Goal: Transaction & Acquisition: Download file/media

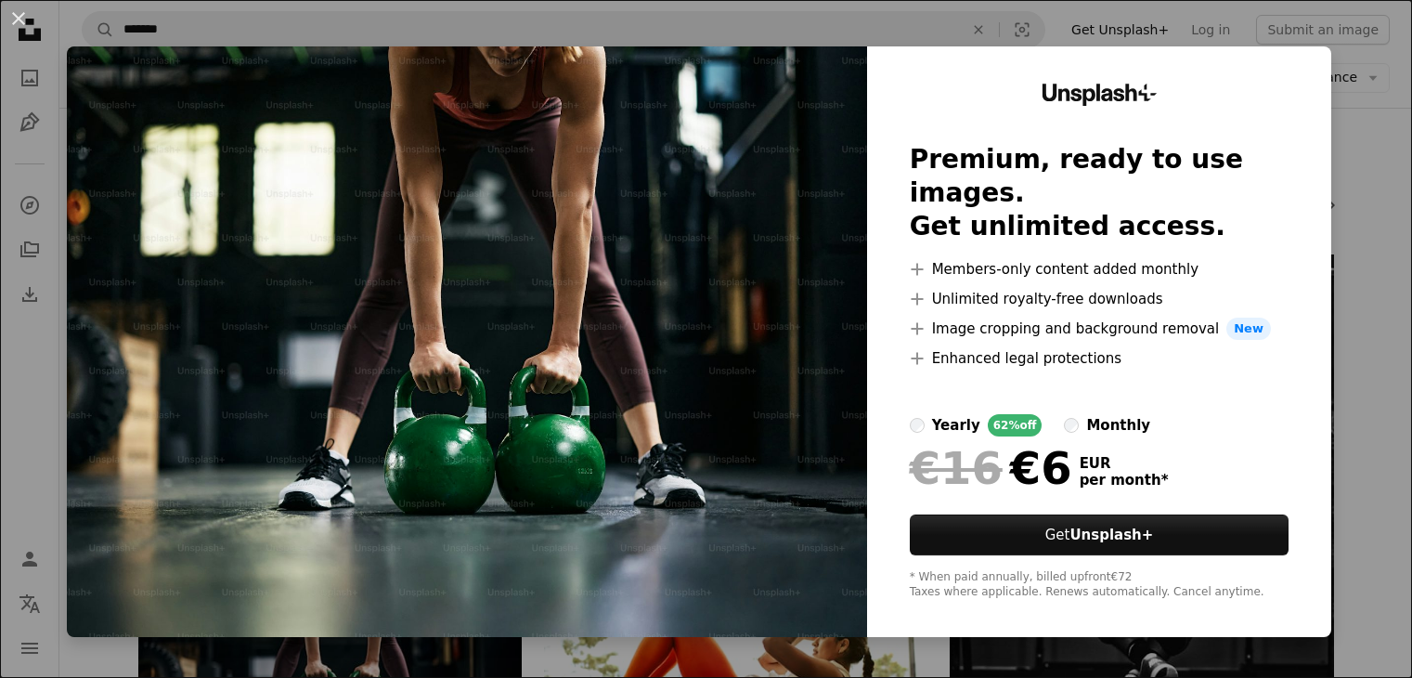
scroll to position [279, 0]
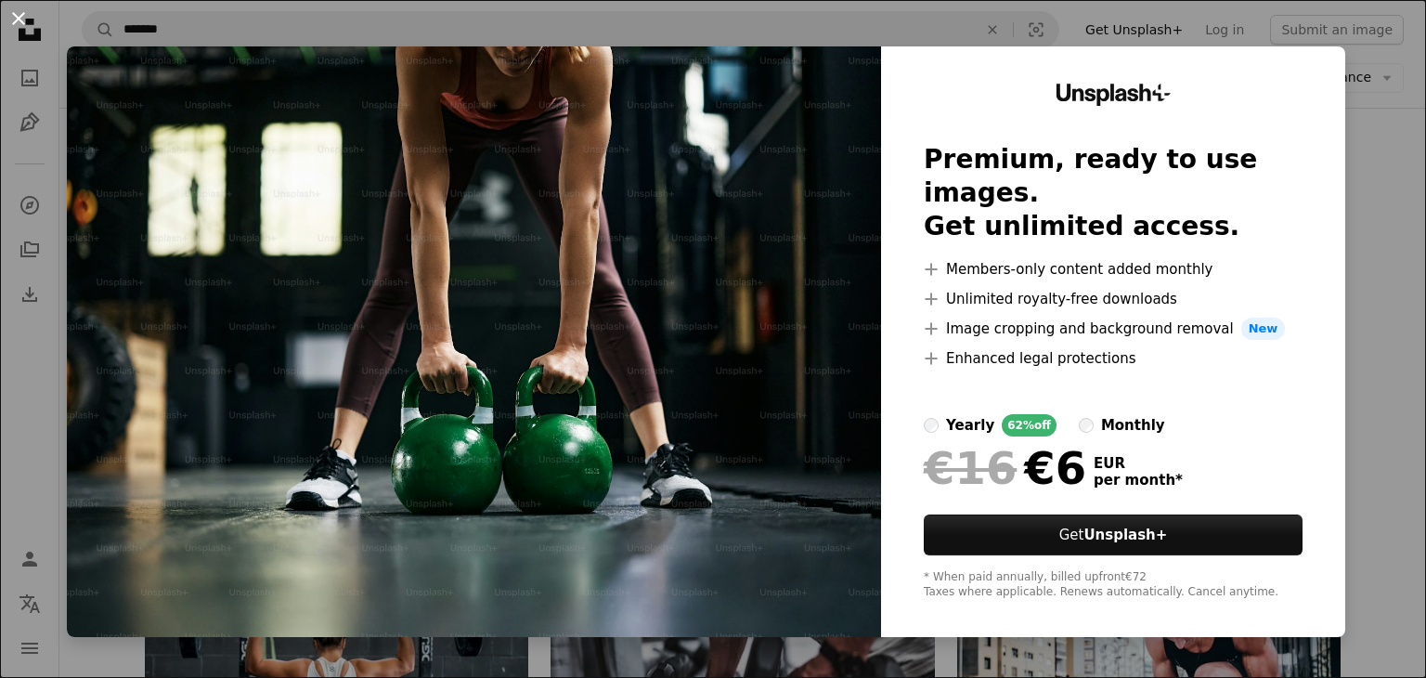
click at [17, 20] on button "An X shape" at bounding box center [18, 18] width 22 height 22
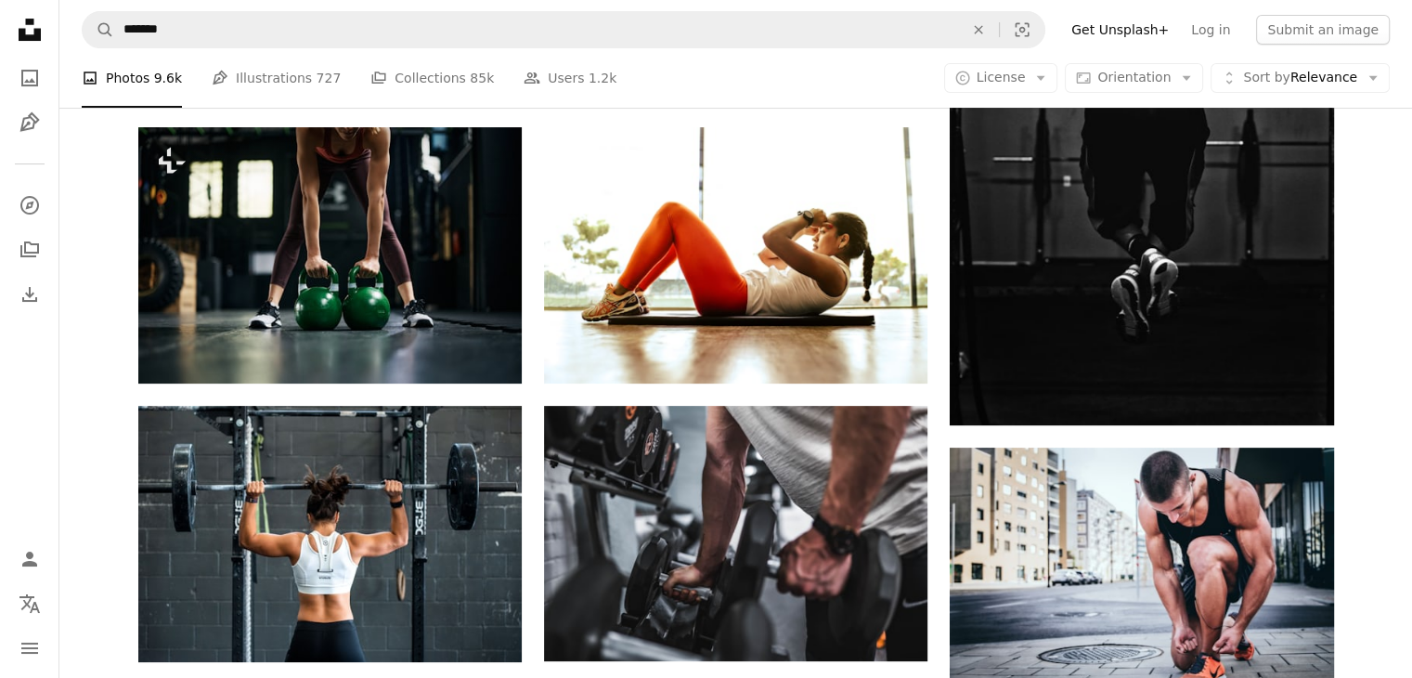
scroll to position [464, 0]
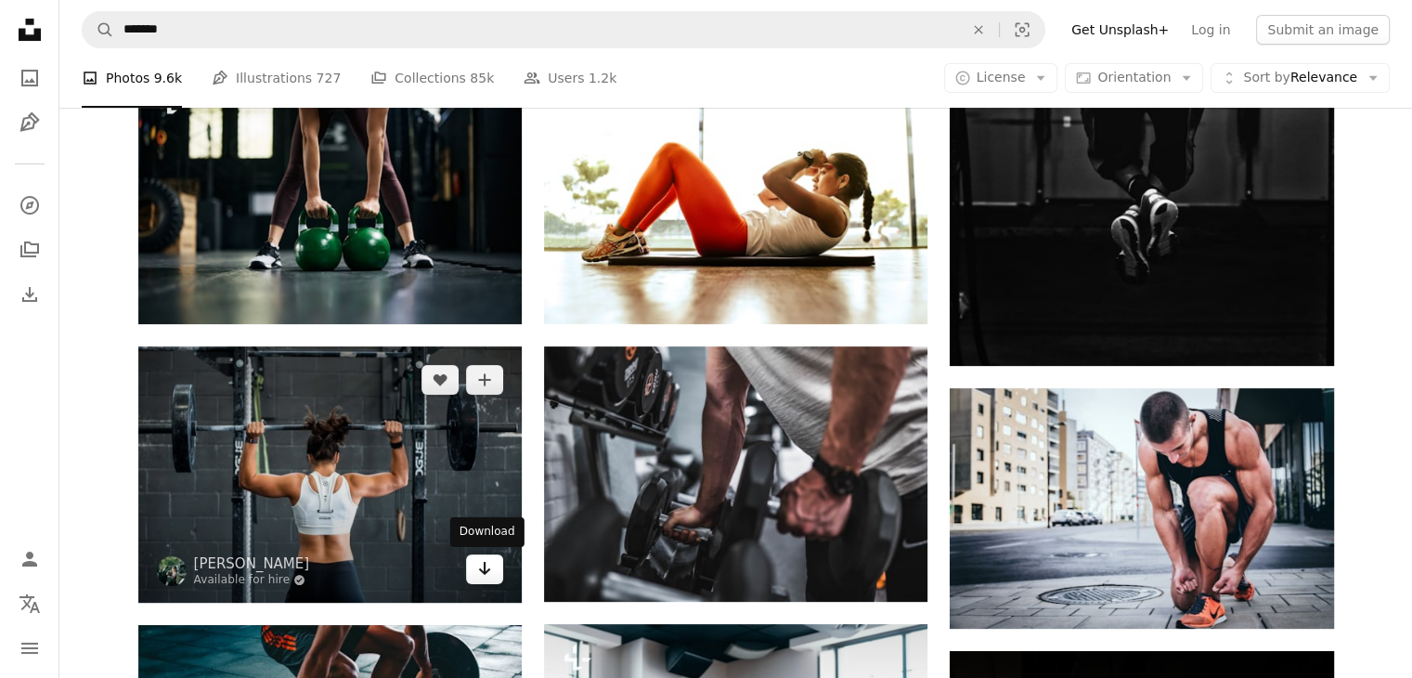
click at [485, 569] on icon "Download" at bounding box center [485, 568] width 12 height 13
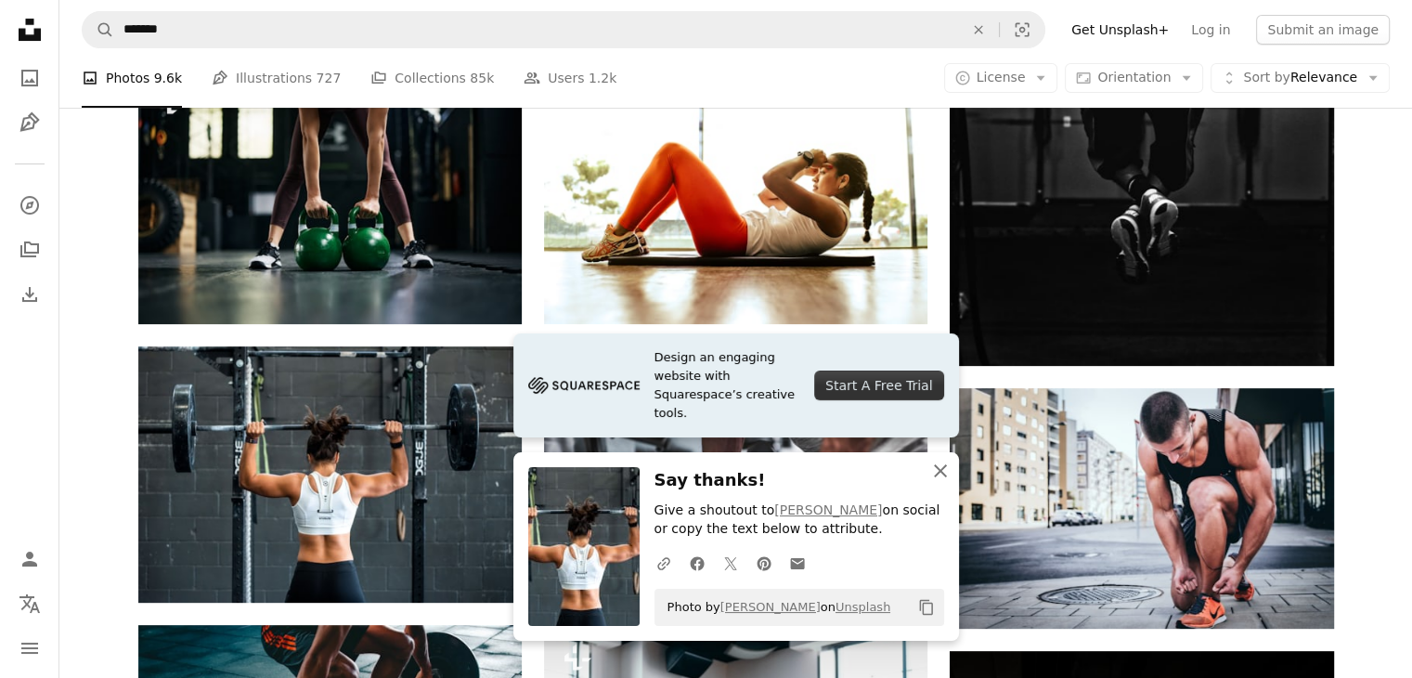
click at [936, 473] on icon "An X shape" at bounding box center [940, 471] width 22 height 22
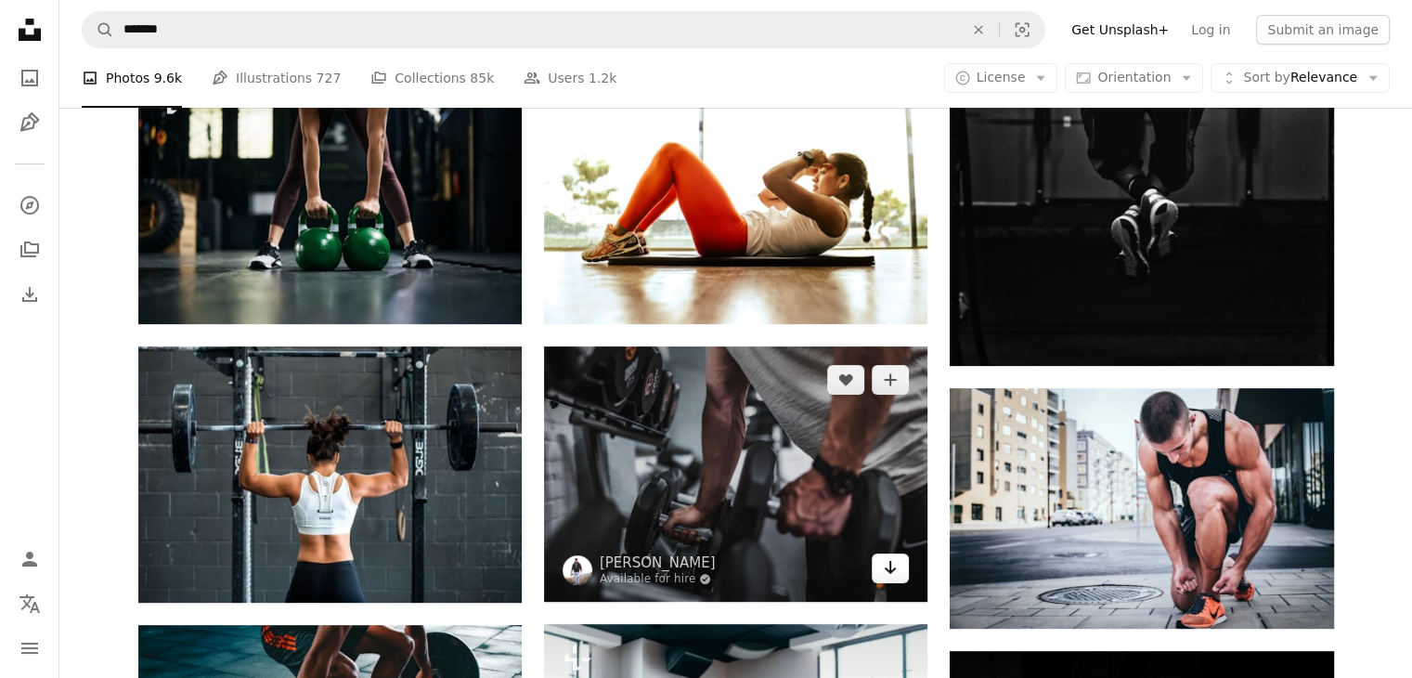
click at [895, 559] on icon "Arrow pointing down" at bounding box center [890, 567] width 15 height 22
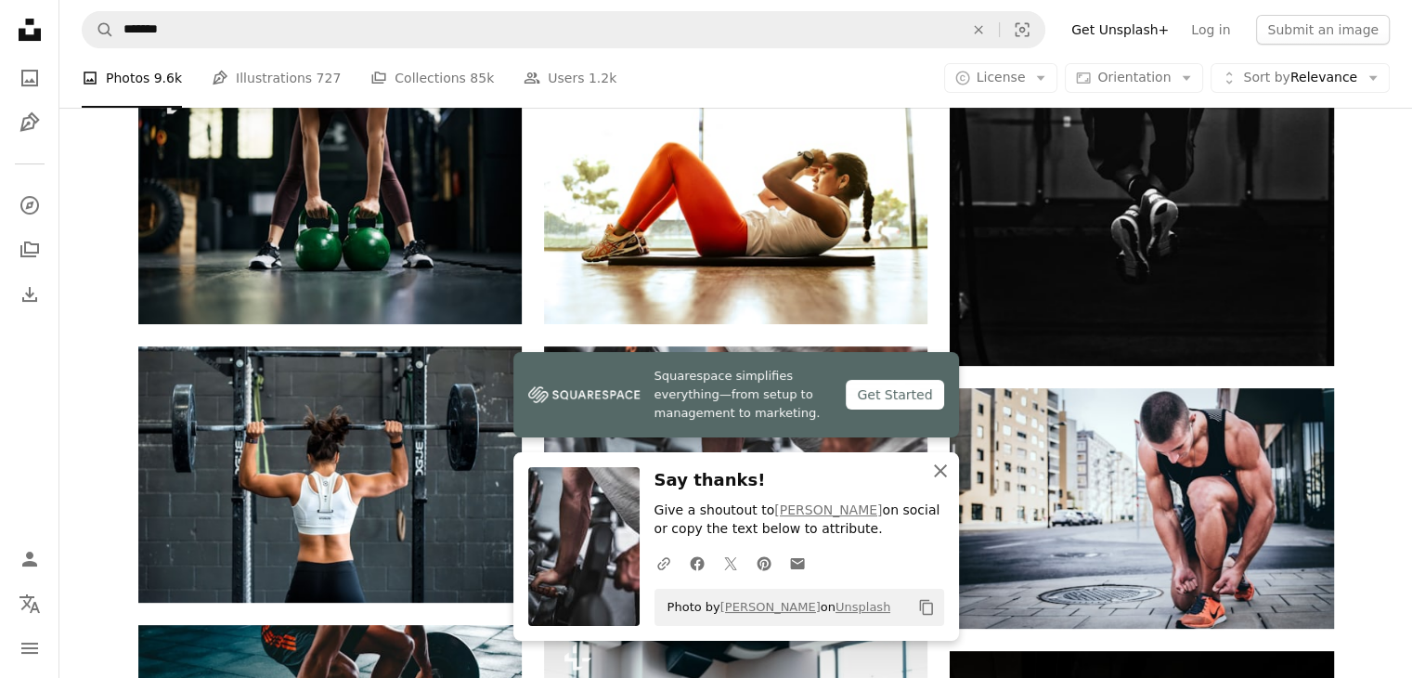
click at [936, 464] on icon "An X shape" at bounding box center [940, 471] width 22 height 22
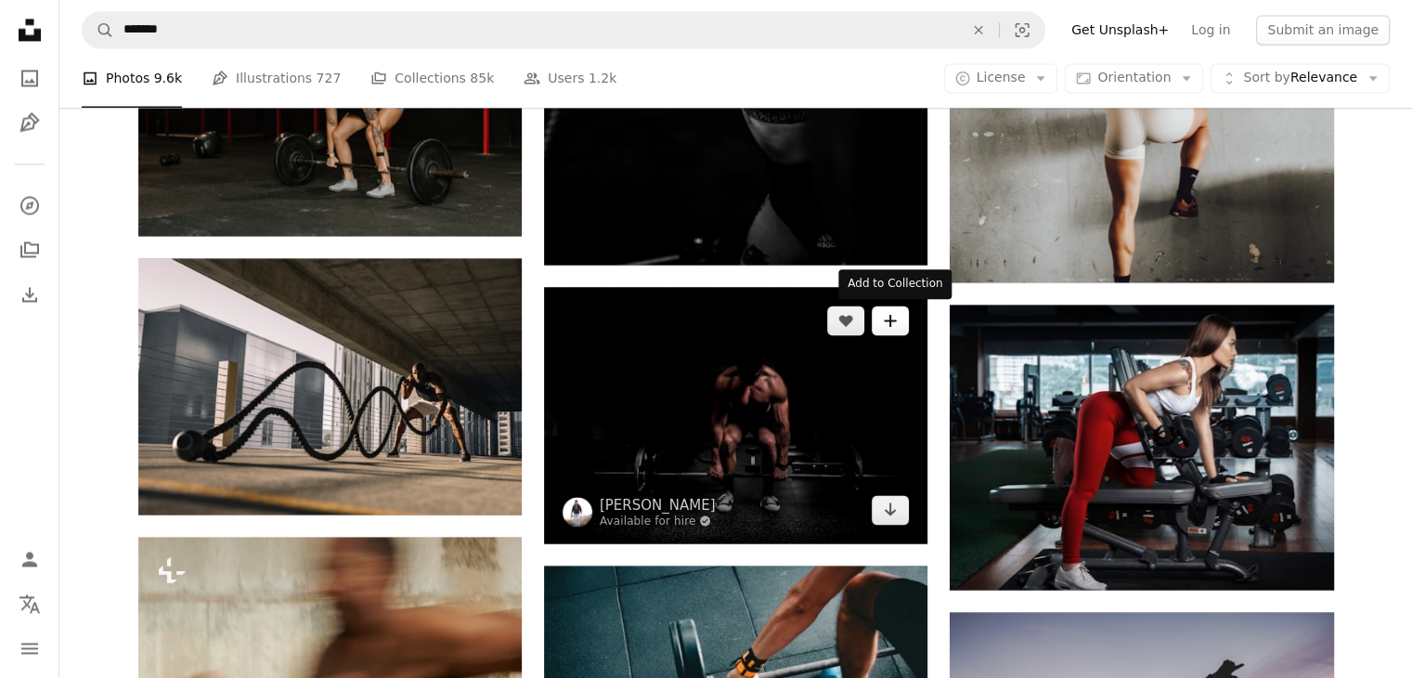
scroll to position [3157, 0]
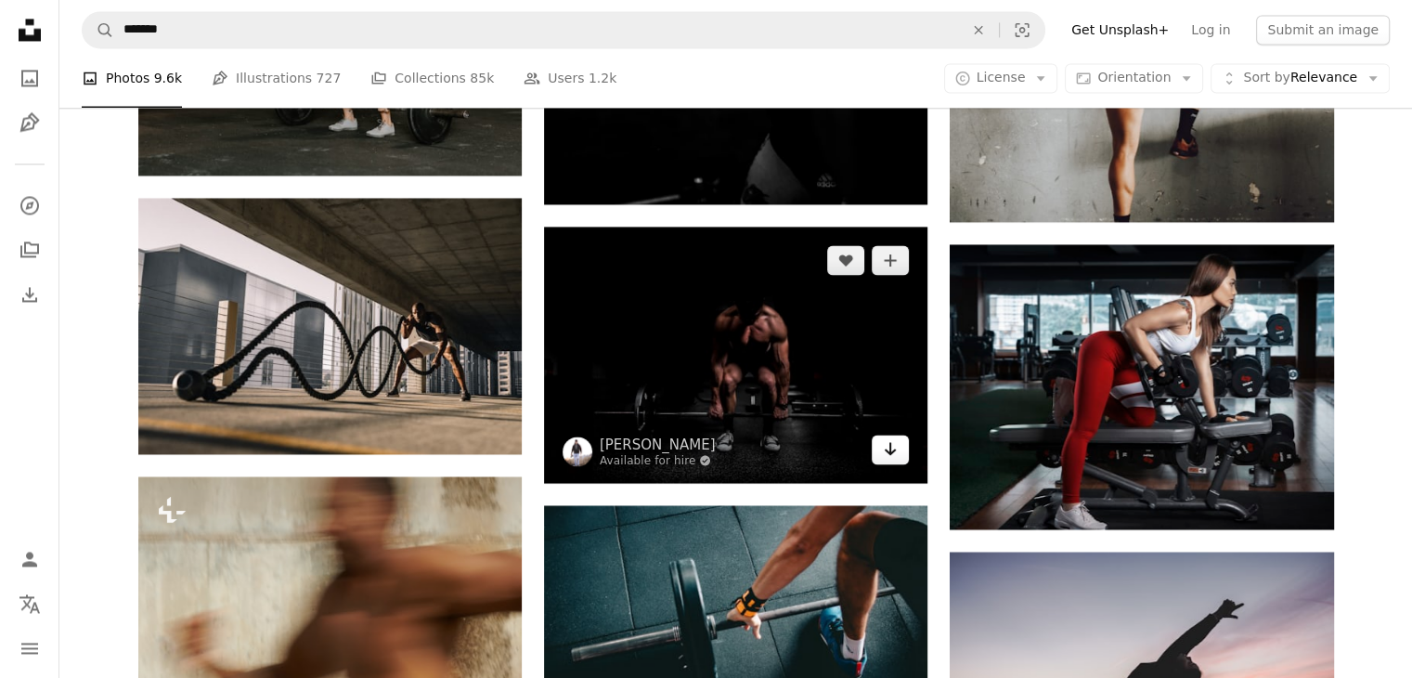
click at [883, 455] on icon "Arrow pointing down" at bounding box center [890, 448] width 15 height 22
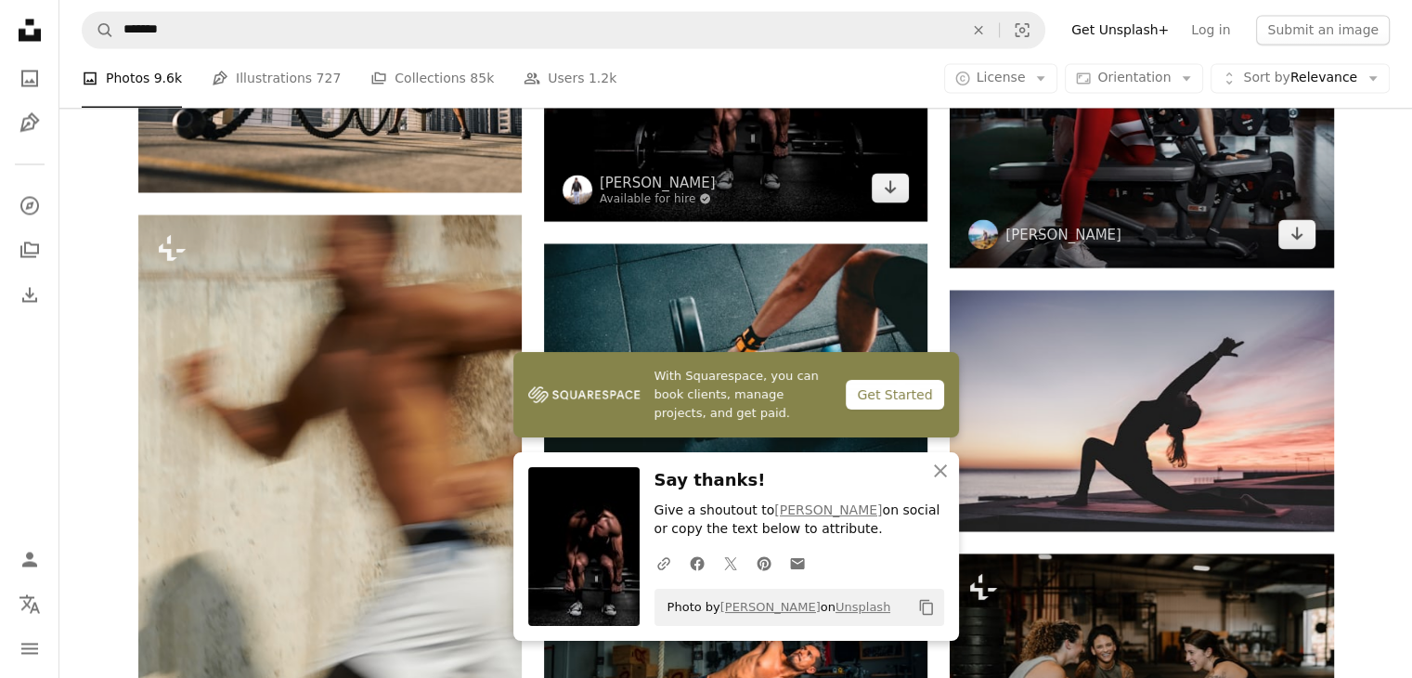
scroll to position [3435, 0]
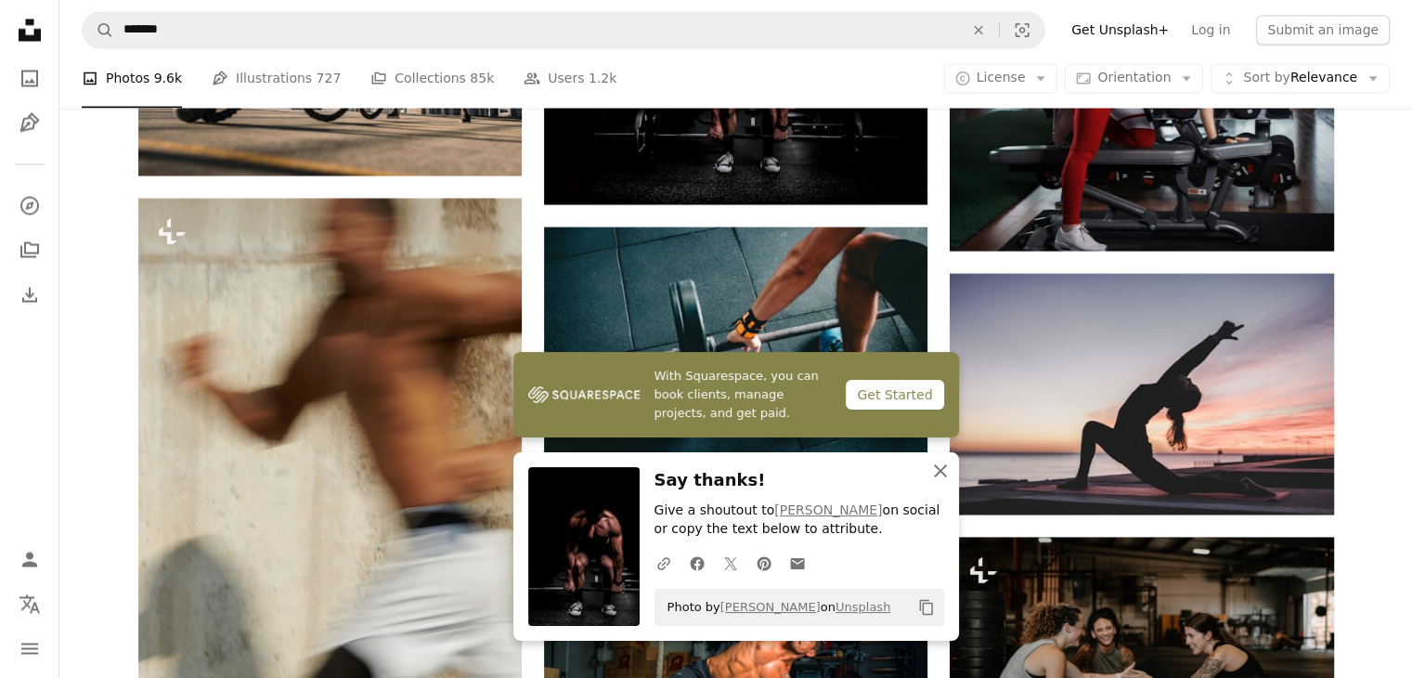
click at [938, 469] on icon "button" at bounding box center [940, 470] width 13 height 13
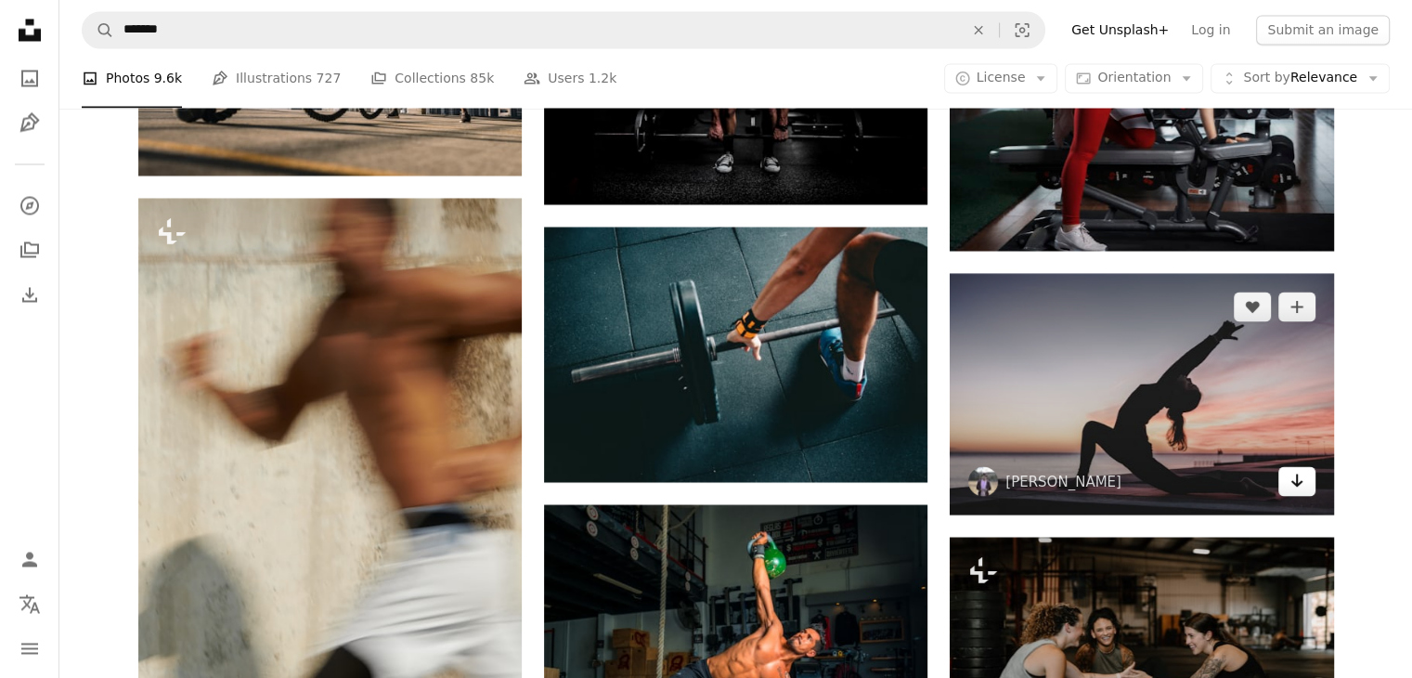
click at [1295, 480] on icon "Arrow pointing down" at bounding box center [1297, 480] width 15 height 22
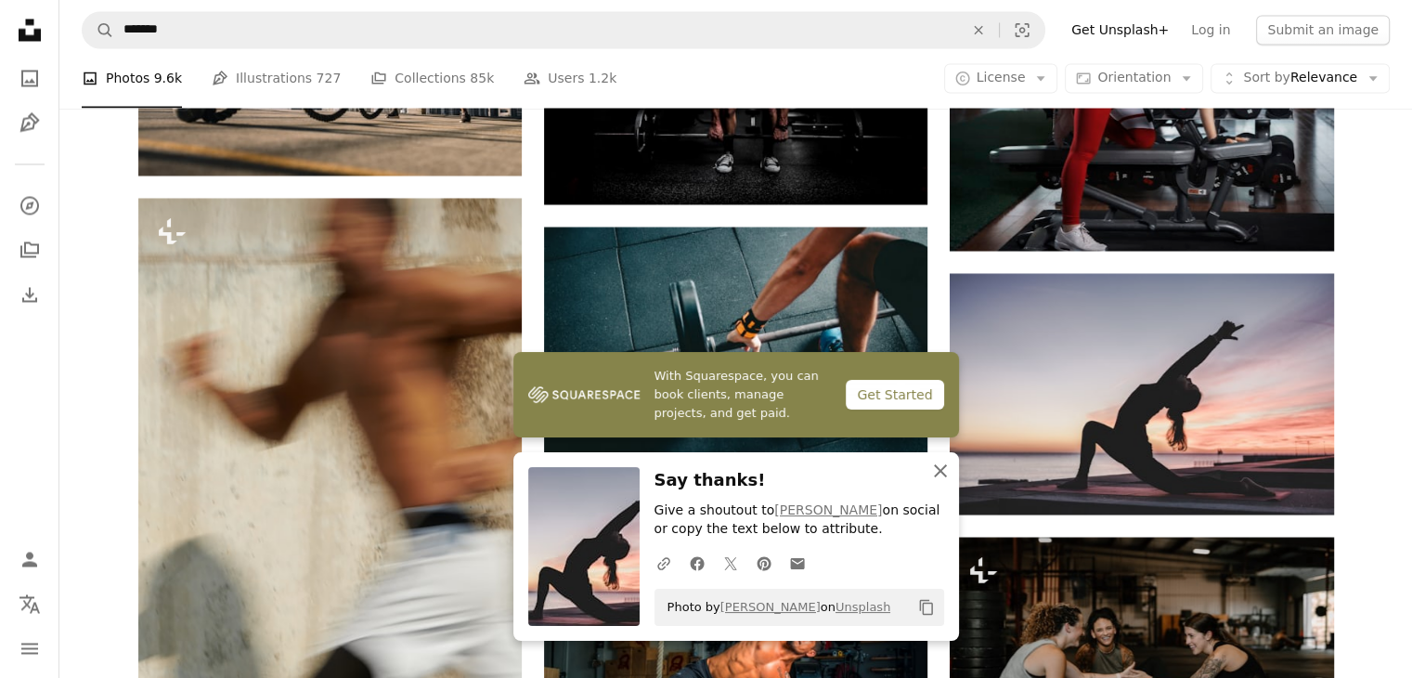
click at [941, 473] on icon "An X shape" at bounding box center [940, 471] width 22 height 22
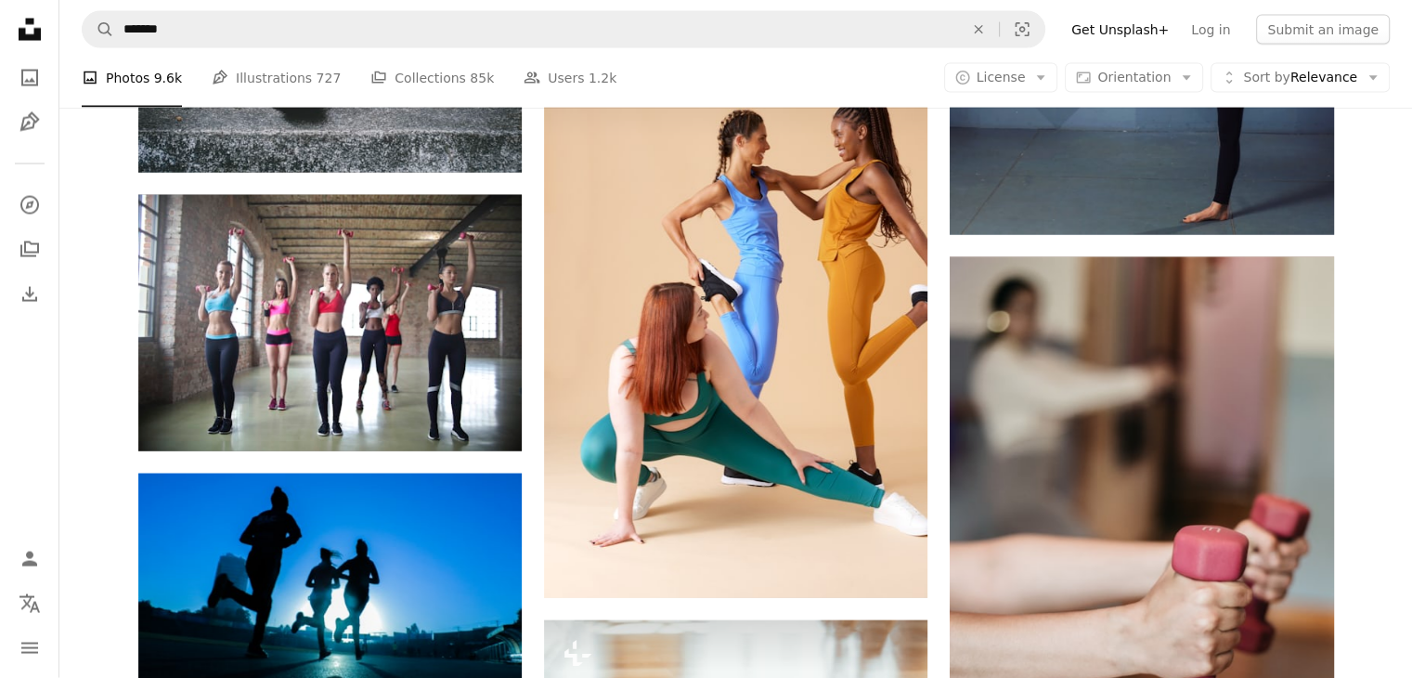
scroll to position [11048, 0]
